Goal: Task Accomplishment & Management: Manage account settings

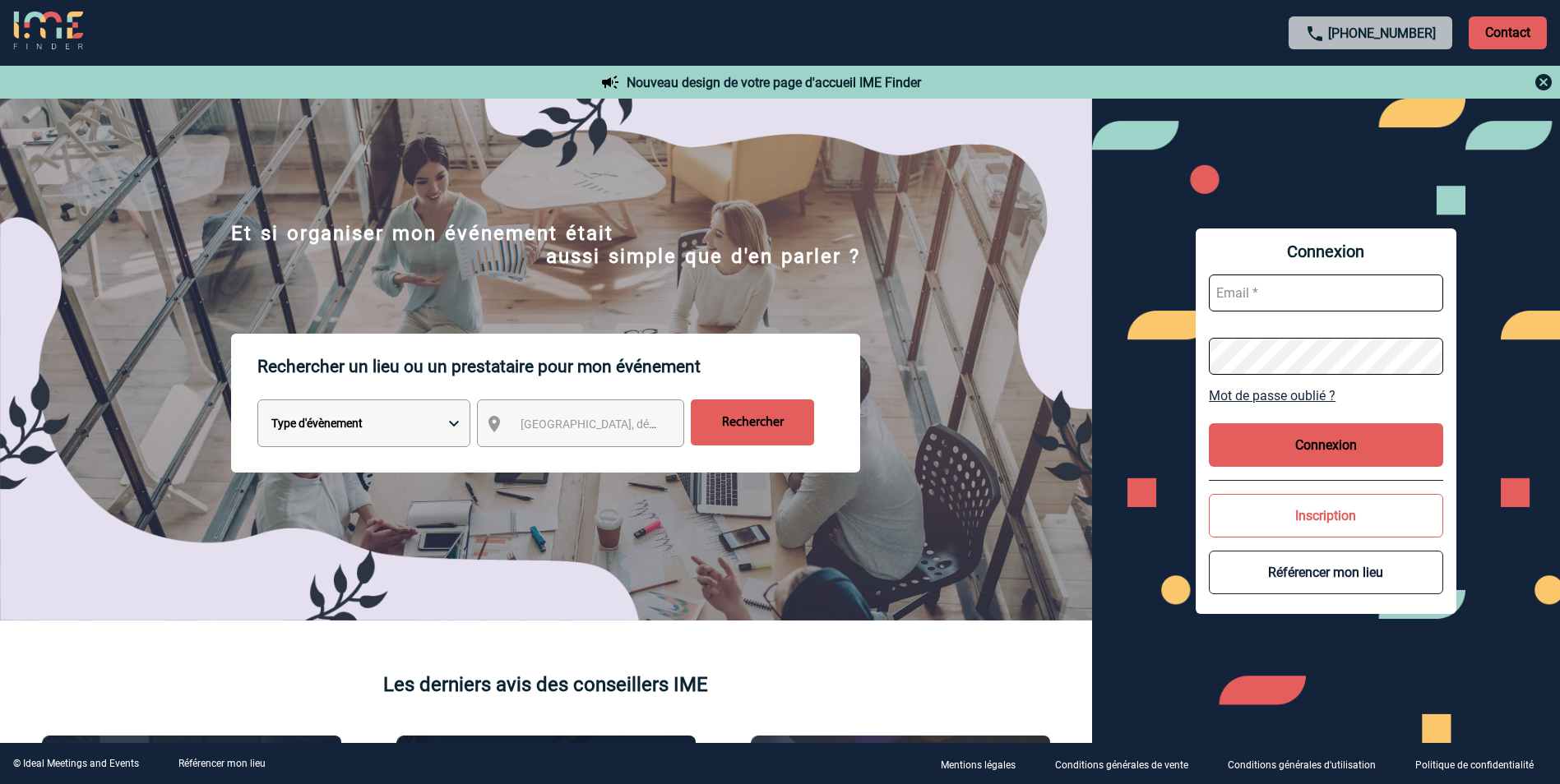
click at [1319, 300] on input "text" at bounding box center [1326, 293] width 234 height 37
click at [1269, 299] on input "text" at bounding box center [1326, 293] width 234 height 37
type input "marie.ntumba@century21.fr"
click at [1347, 440] on button "Connexion" at bounding box center [1326, 445] width 234 height 44
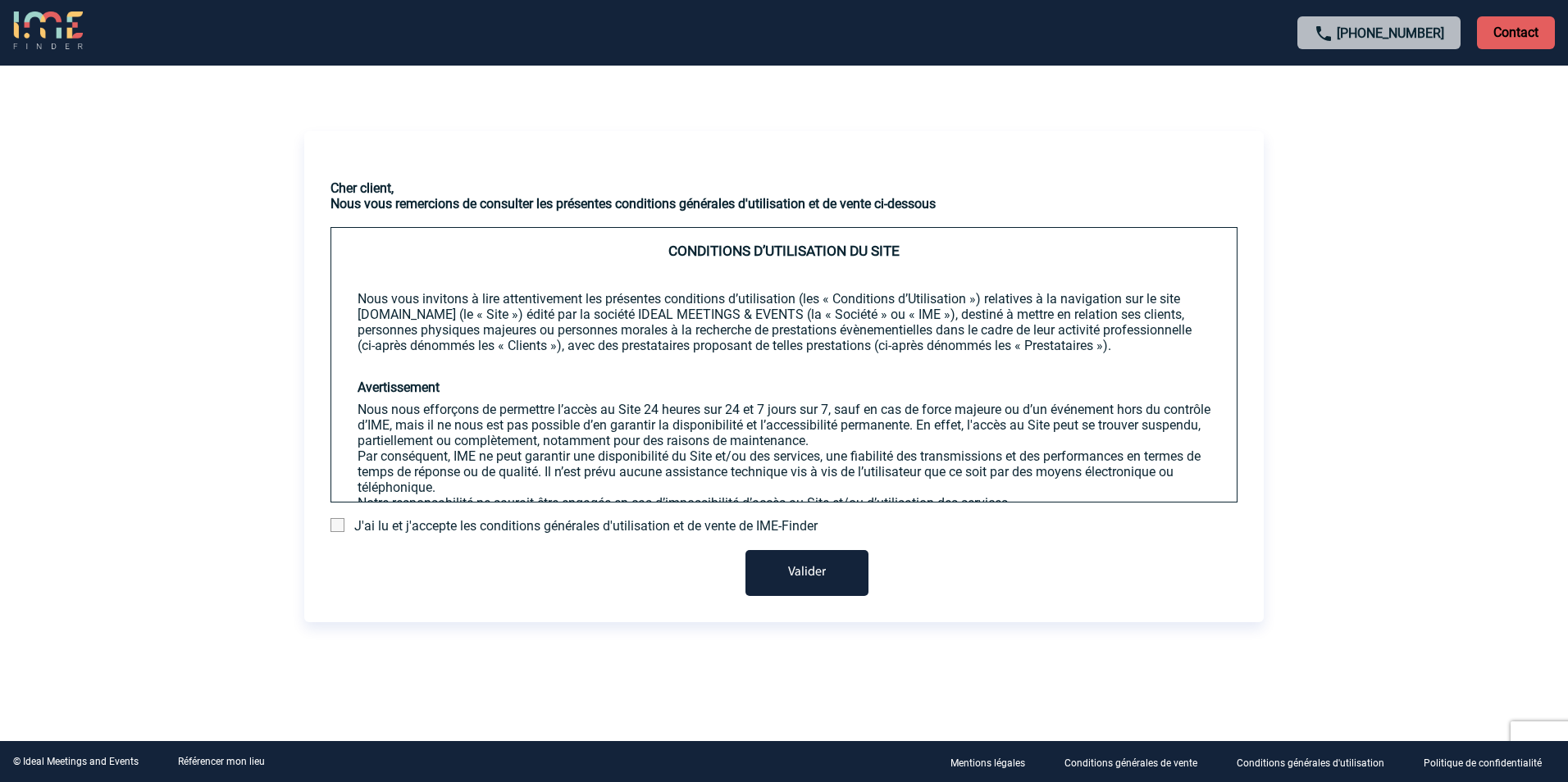
click at [825, 581] on button "Valider" at bounding box center [807, 574] width 123 height 46
click at [340, 527] on span at bounding box center [337, 525] width 14 height 14
click at [0, 0] on input "checkbox" at bounding box center [0, 0] width 0 height 0
click at [815, 570] on button "Valider" at bounding box center [807, 574] width 123 height 46
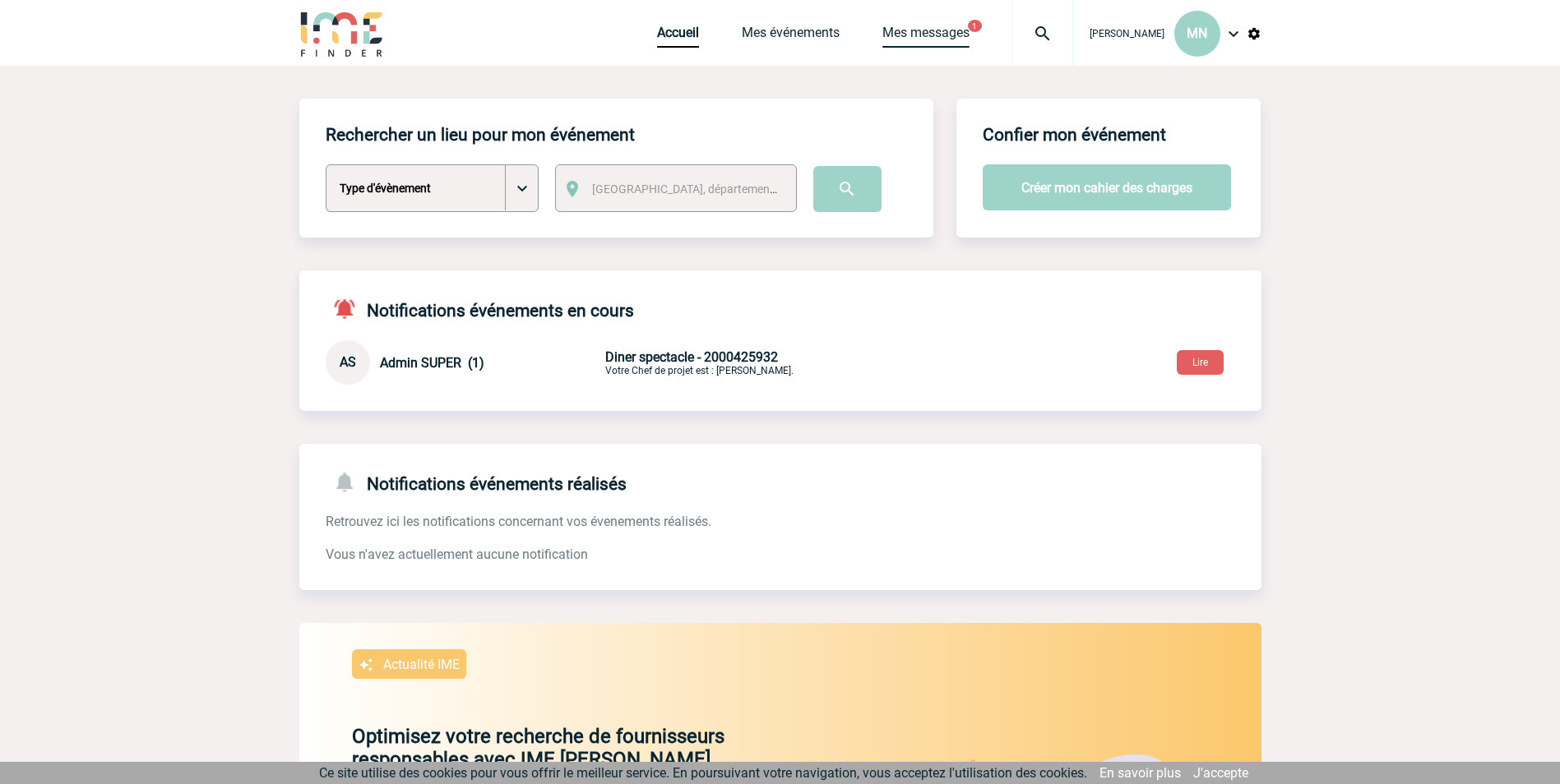
click at [941, 35] on link "Mes messages" at bounding box center [926, 36] width 87 height 23
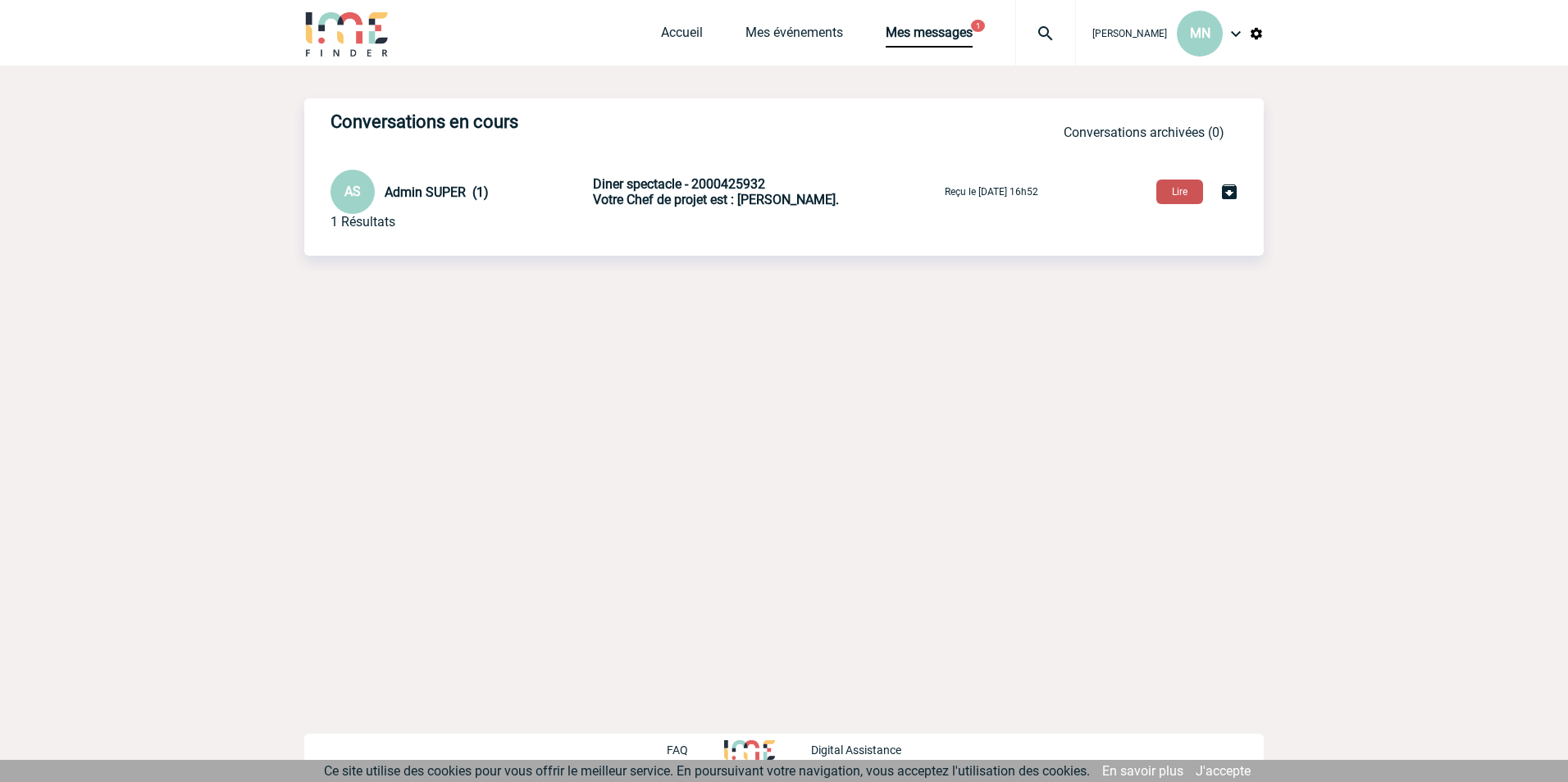
click at [1183, 194] on button "Lire" at bounding box center [1179, 192] width 47 height 25
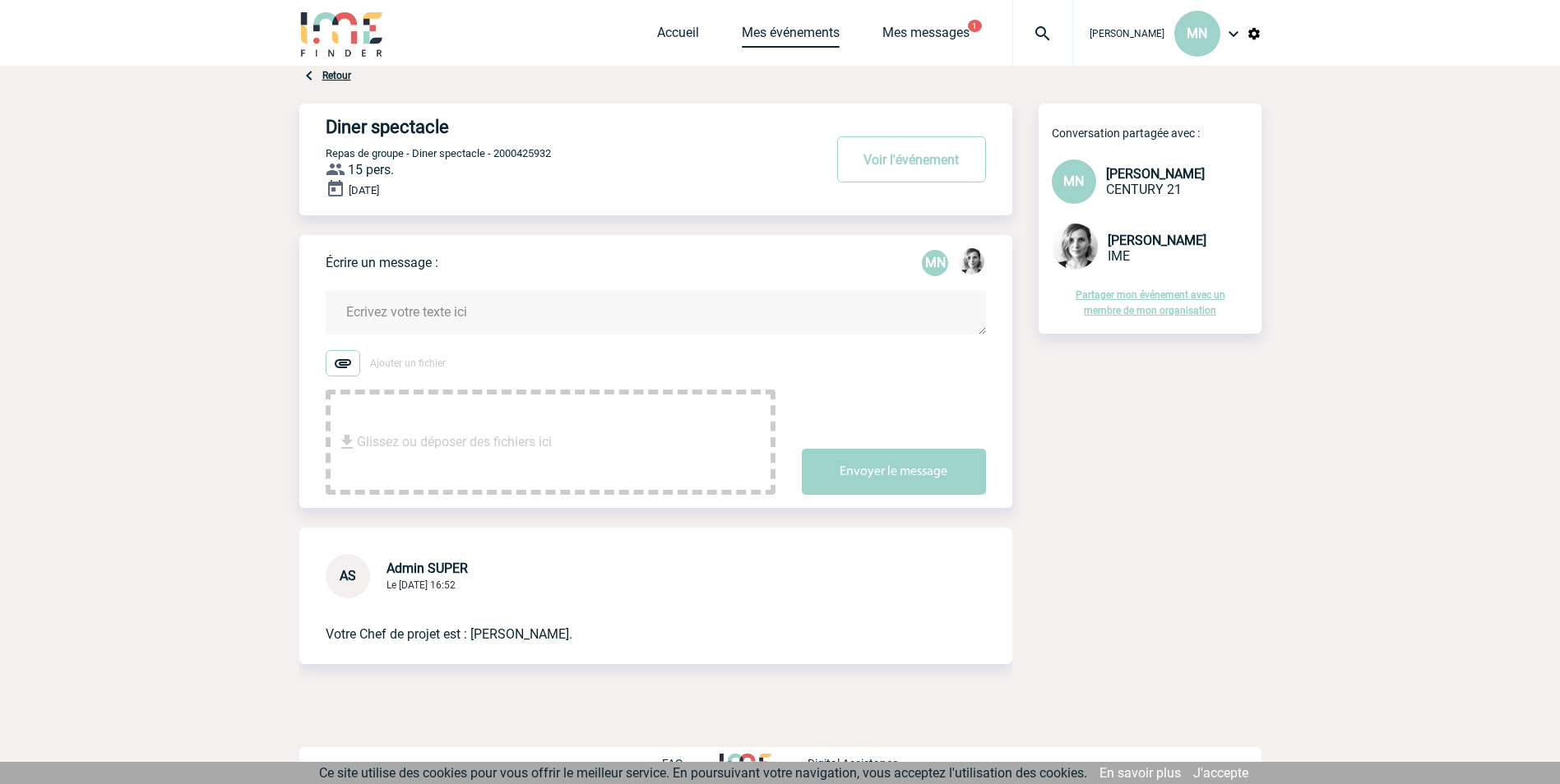
click at [799, 35] on link "Mes événements" at bounding box center [791, 36] width 98 height 23
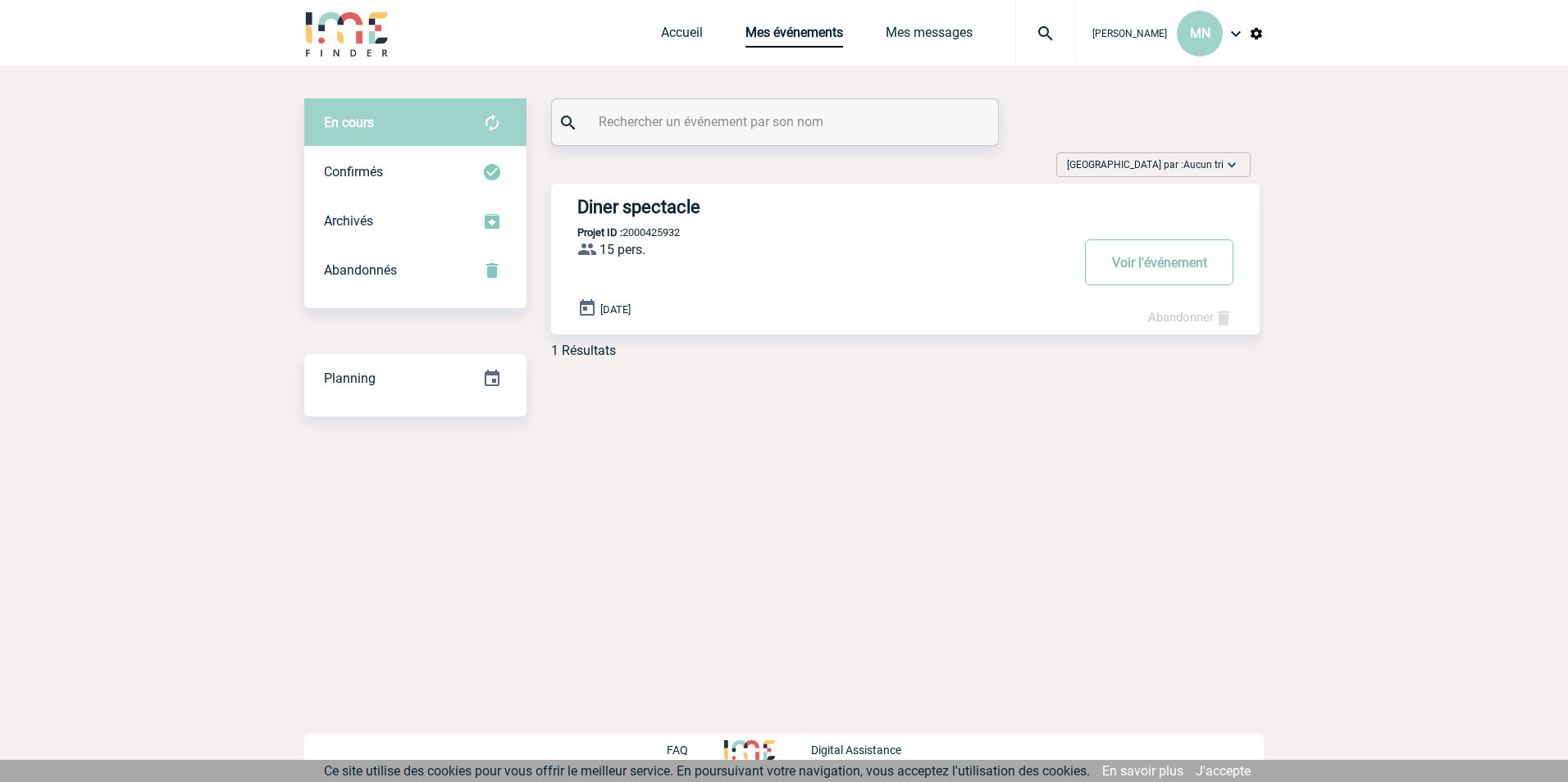
click at [1175, 264] on button "Voir l'événement" at bounding box center [1159, 263] width 148 height 46
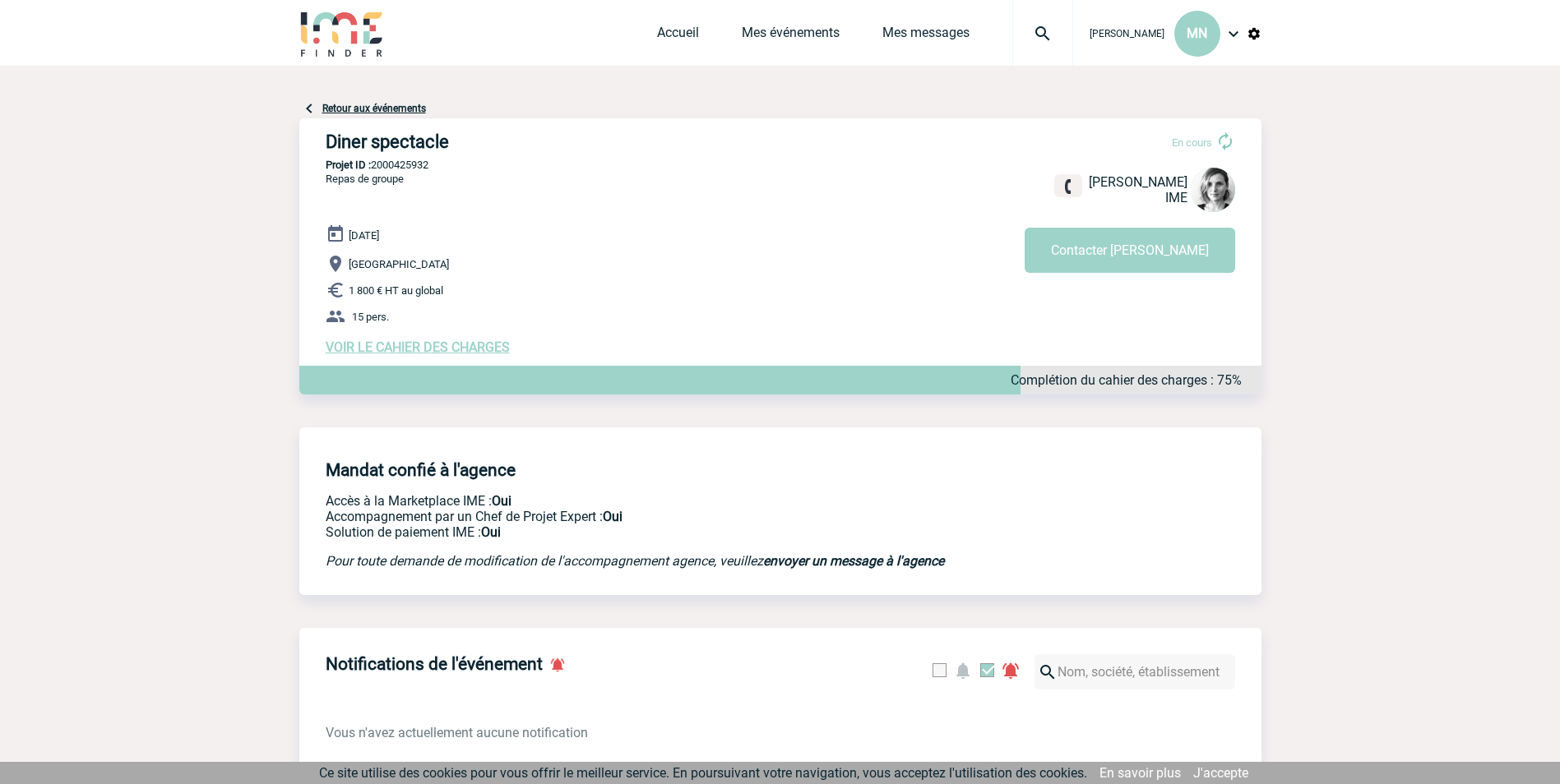
click at [466, 354] on span "VOIR LE CAHIER DES CHARGES" at bounding box center [418, 347] width 184 height 16
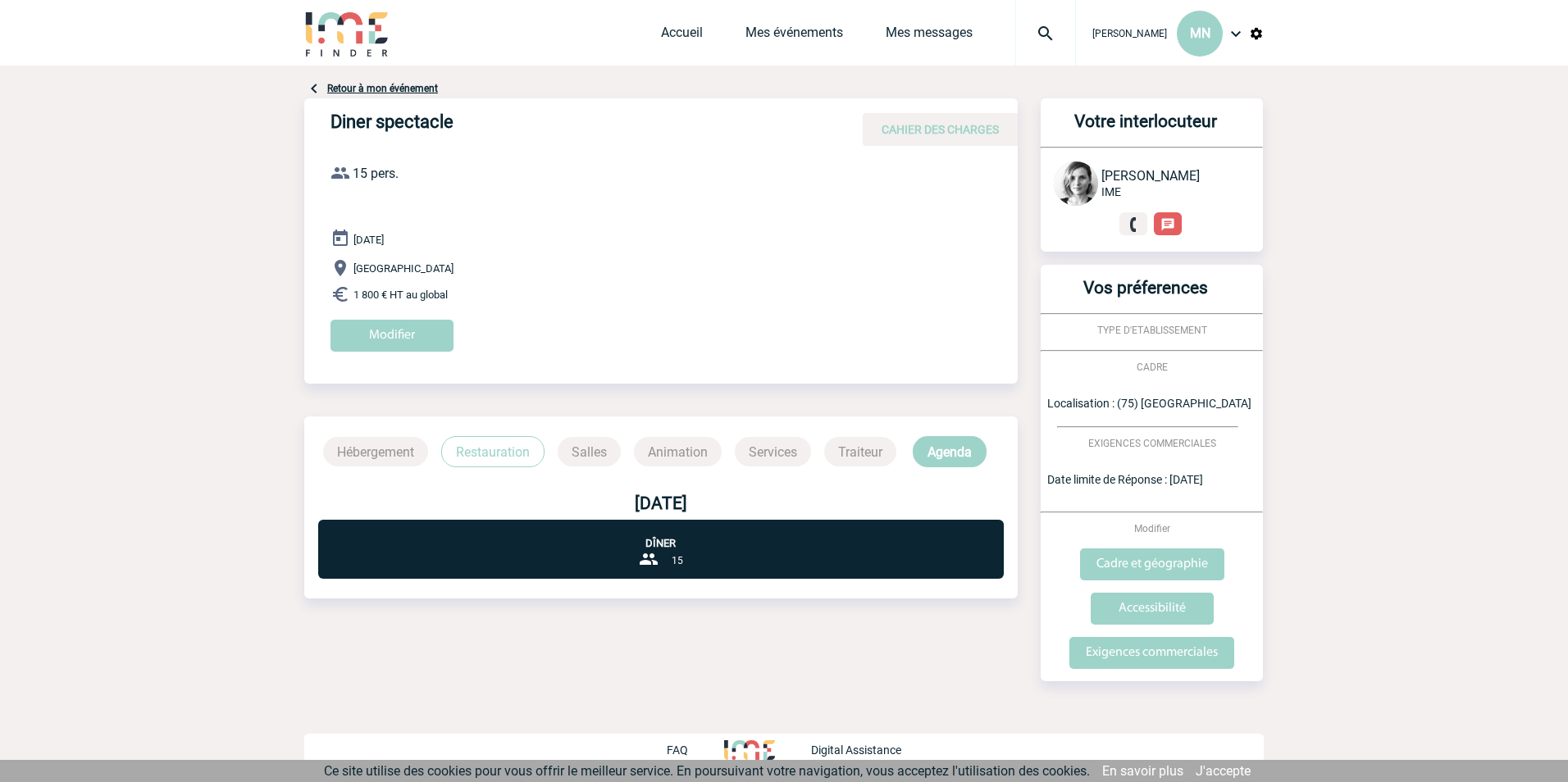
click at [570, 448] on p "Salles" at bounding box center [589, 452] width 63 height 30
click at [670, 448] on p "Animation" at bounding box center [677, 452] width 88 height 30
click at [942, 458] on p "Agenda" at bounding box center [950, 452] width 74 height 31
click at [870, 458] on p "Traiteur" at bounding box center [860, 452] width 72 height 30
click at [868, 454] on p "Traiteur" at bounding box center [860, 452] width 72 height 30
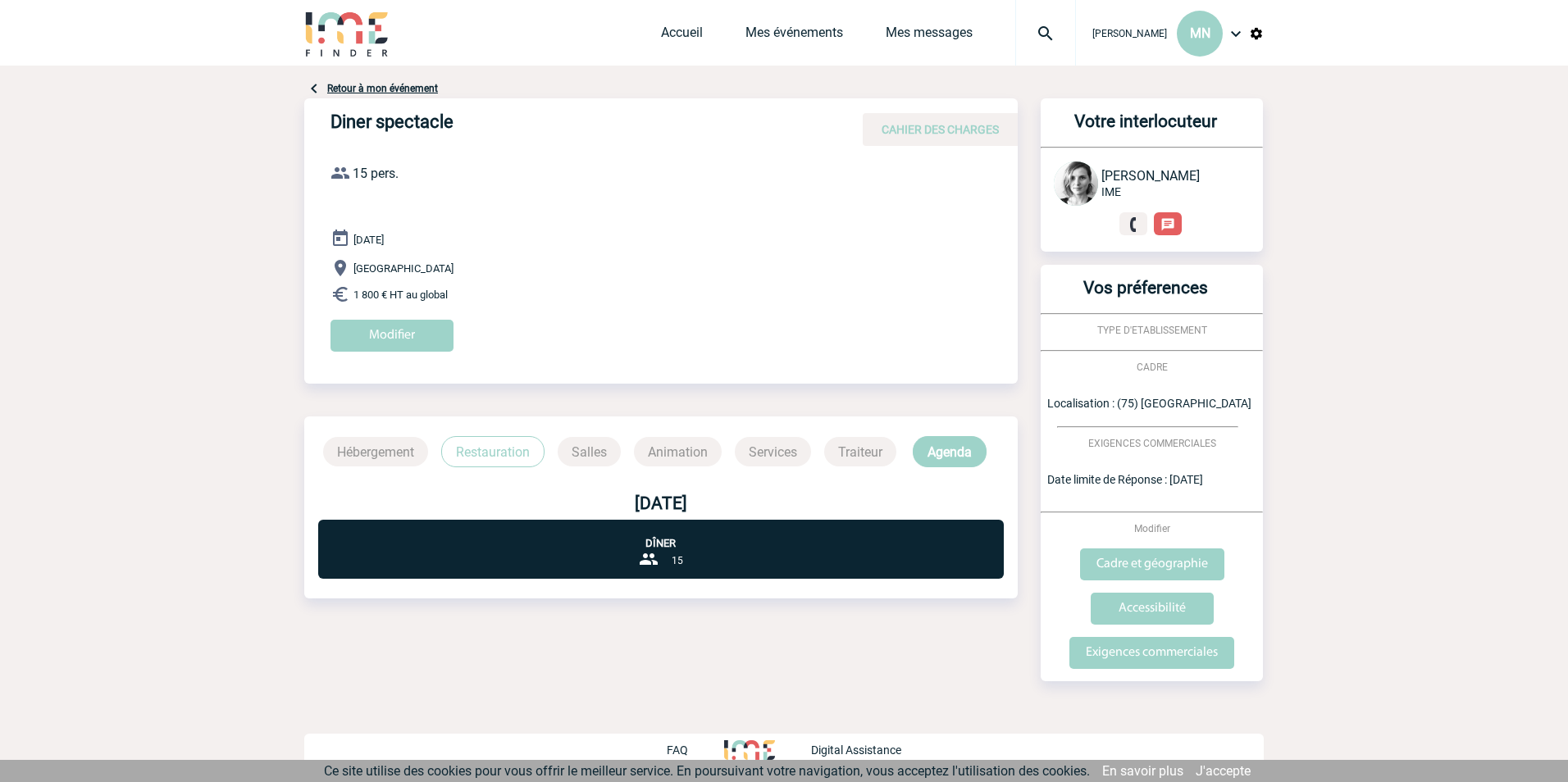
click at [464, 445] on p "Restauration" at bounding box center [493, 452] width 104 height 31
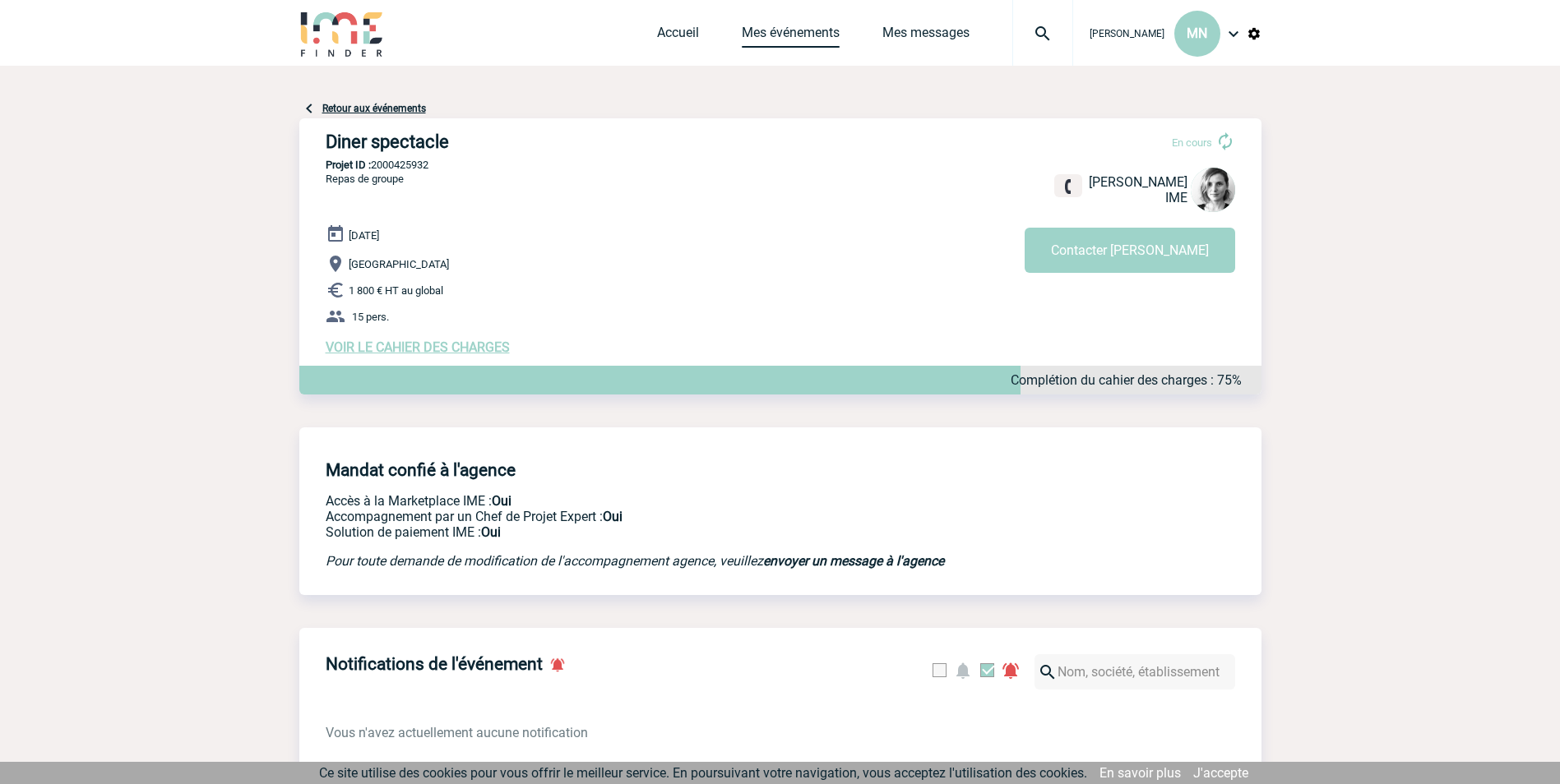
click at [839, 36] on link "Mes événements" at bounding box center [791, 36] width 98 height 23
